Goal: Information Seeking & Learning: Learn about a topic

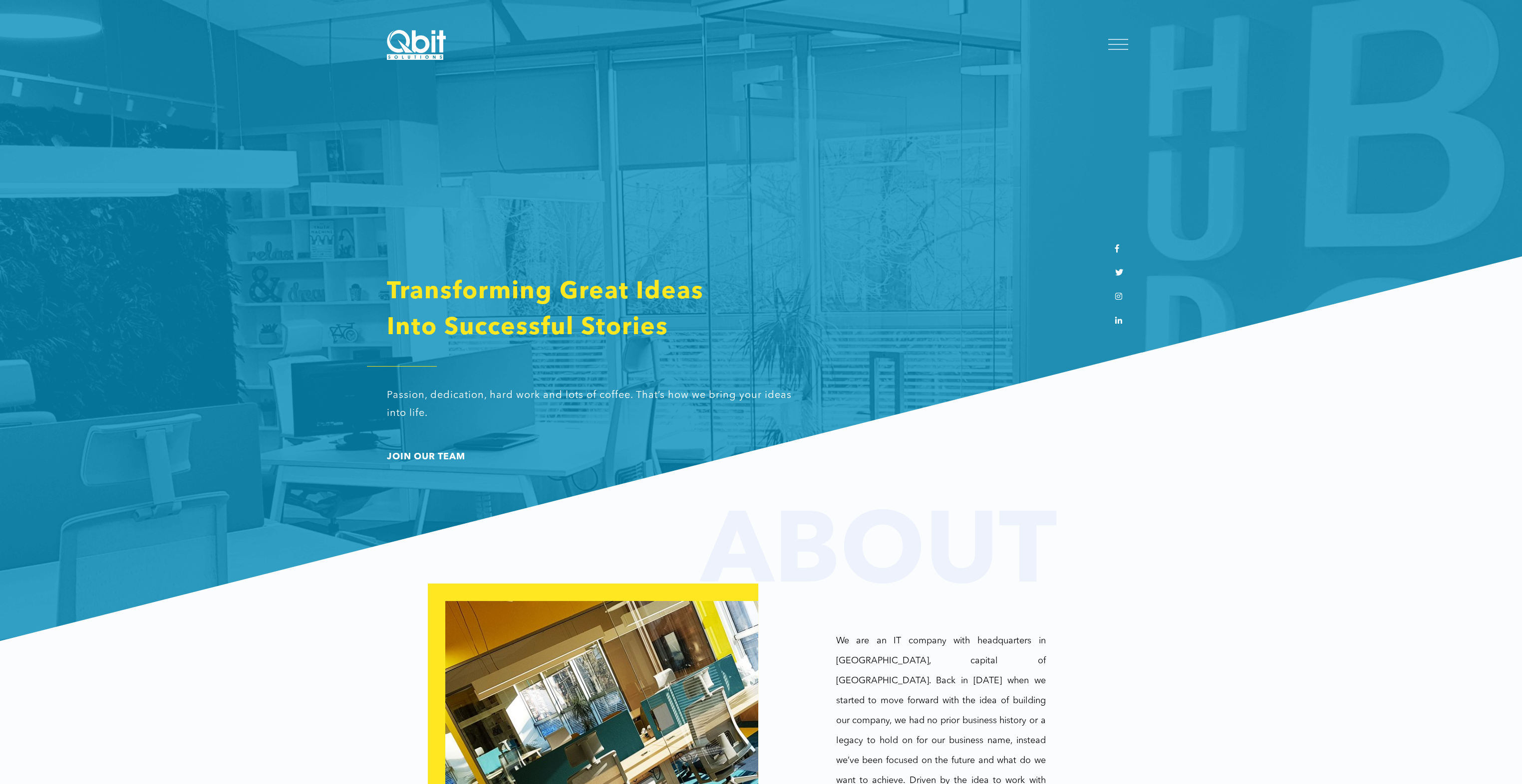
click at [1116, 41] on div at bounding box center [1118, 45] width 20 height 10
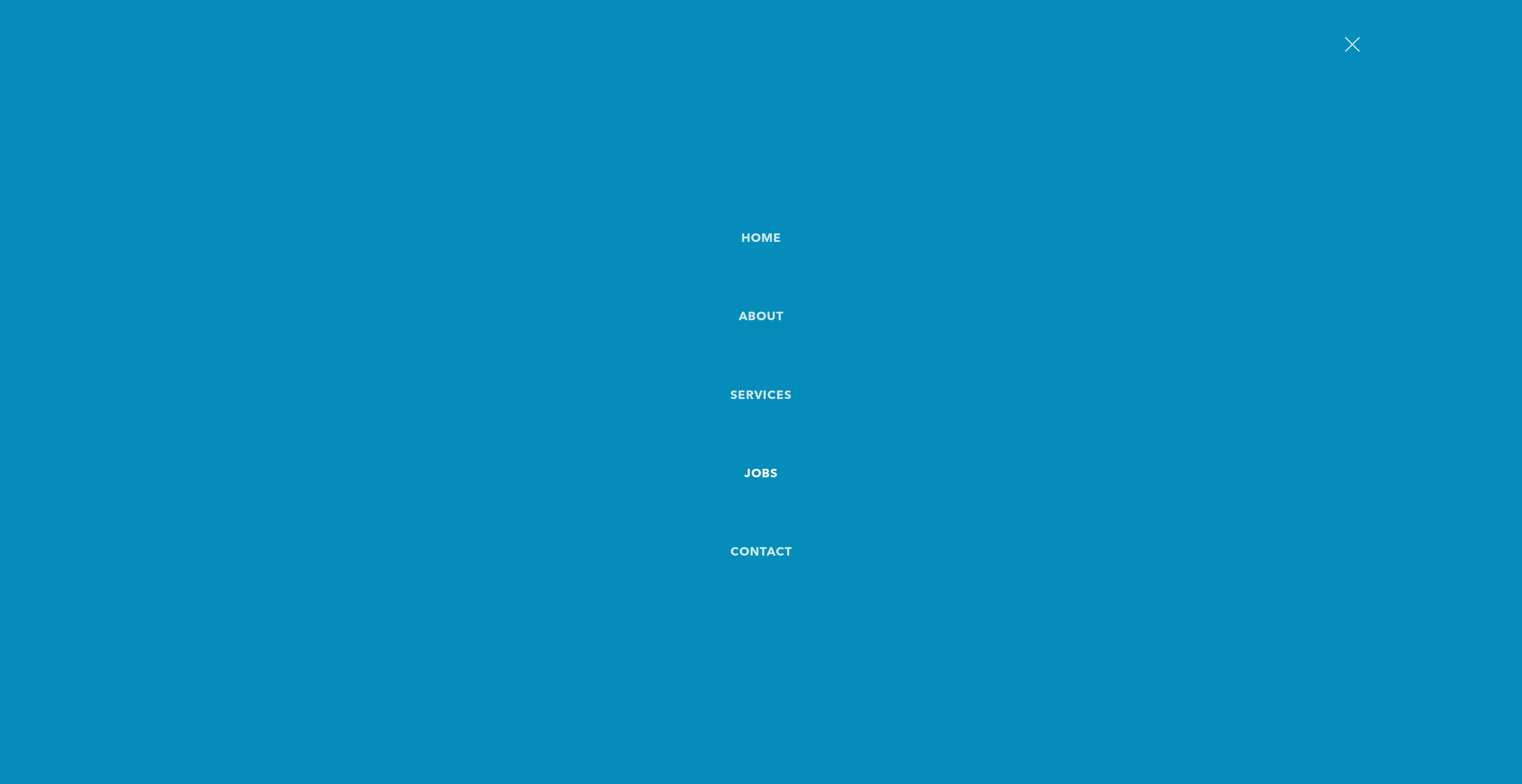
click at [756, 474] on link "JOBS" at bounding box center [761, 475] width 34 height 39
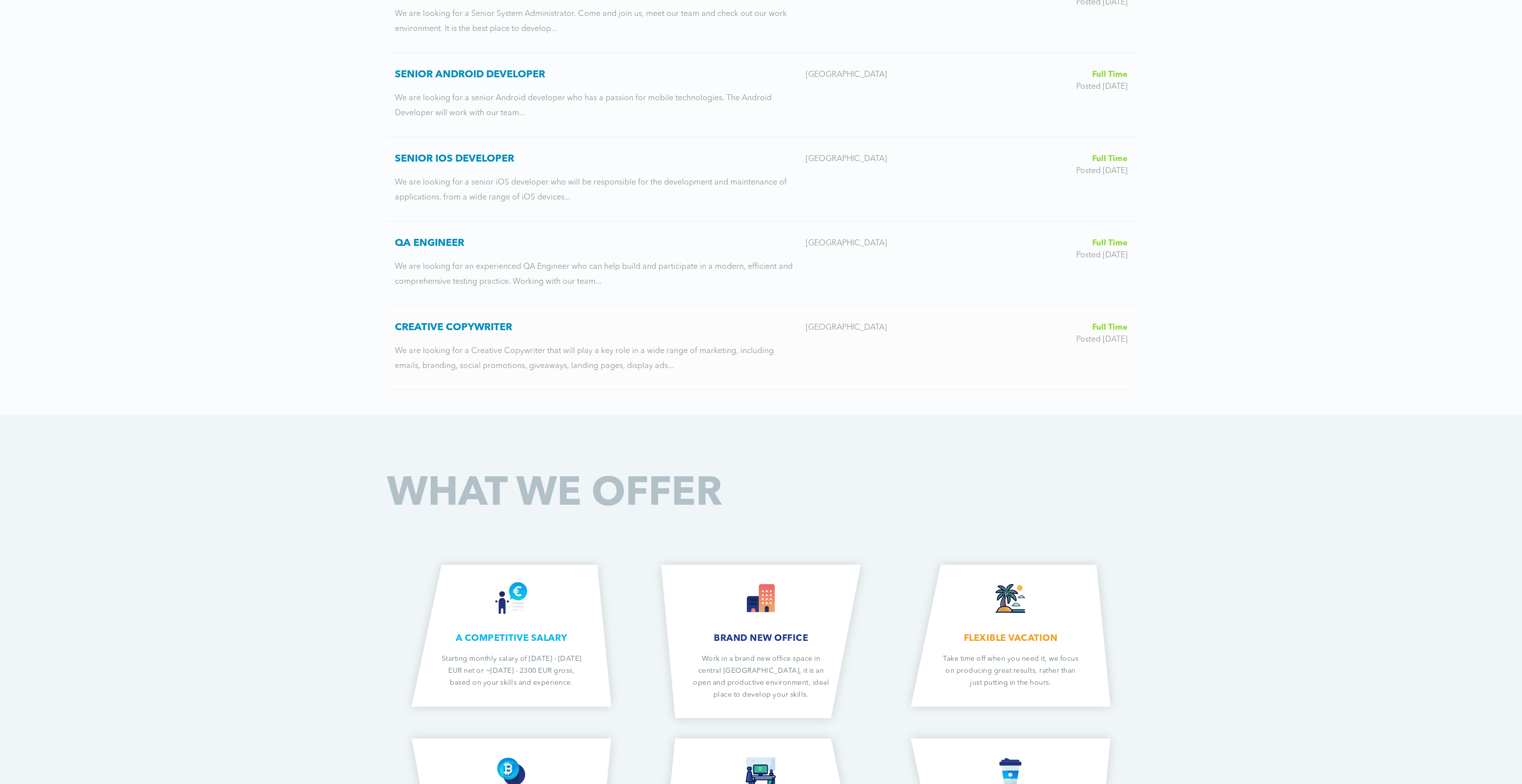
scroll to position [399, 0]
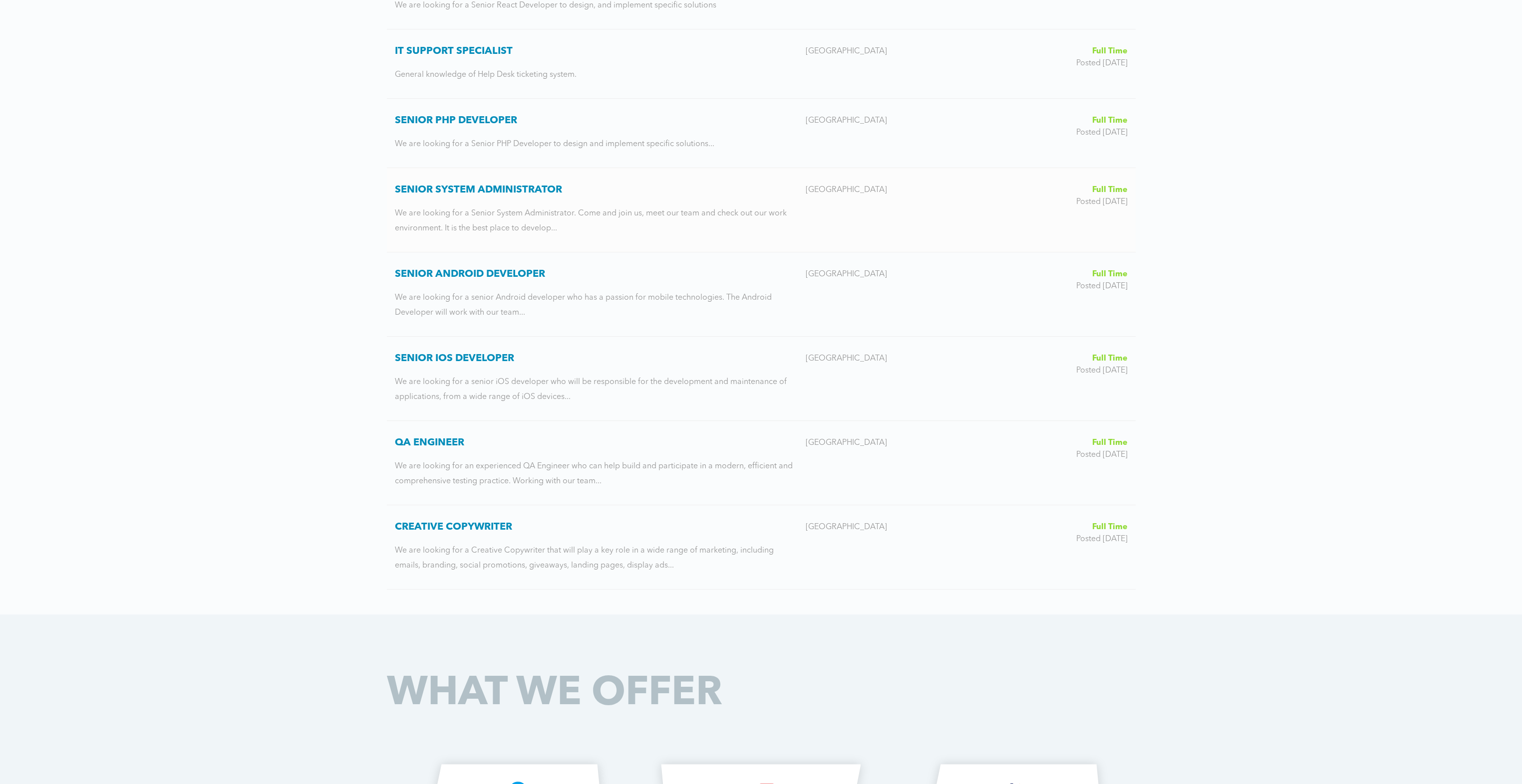
click at [451, 190] on h3 "Senior System Administrator" at bounding box center [596, 189] width 403 height 12
